Goal: Task Accomplishment & Management: Manage account settings

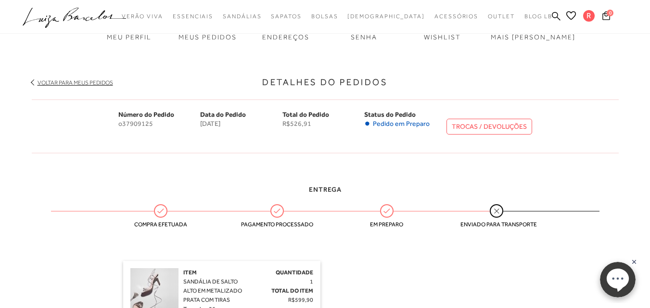
scroll to position [48, 0]
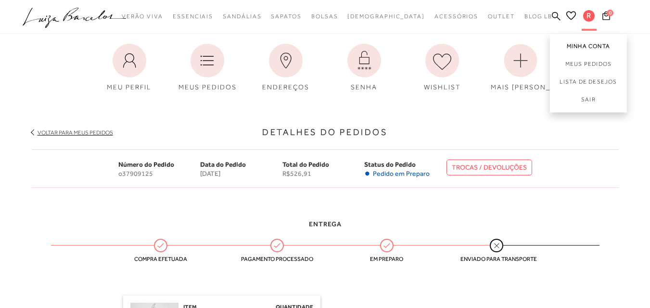
click at [585, 48] on link "Minha Conta" at bounding box center [588, 45] width 77 height 22
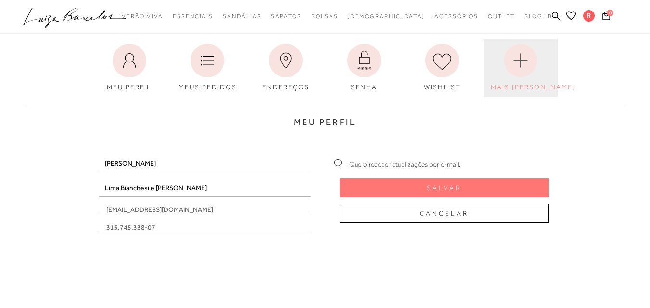
click at [511, 65] on circle at bounding box center [520, 60] width 33 height 33
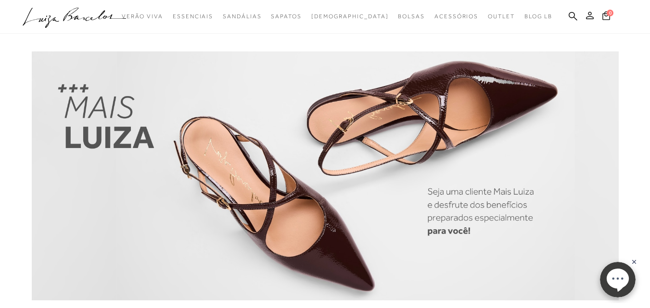
click at [587, 13] on icon at bounding box center [590, 16] width 8 height 8
